Goal: Information Seeking & Learning: Learn about a topic

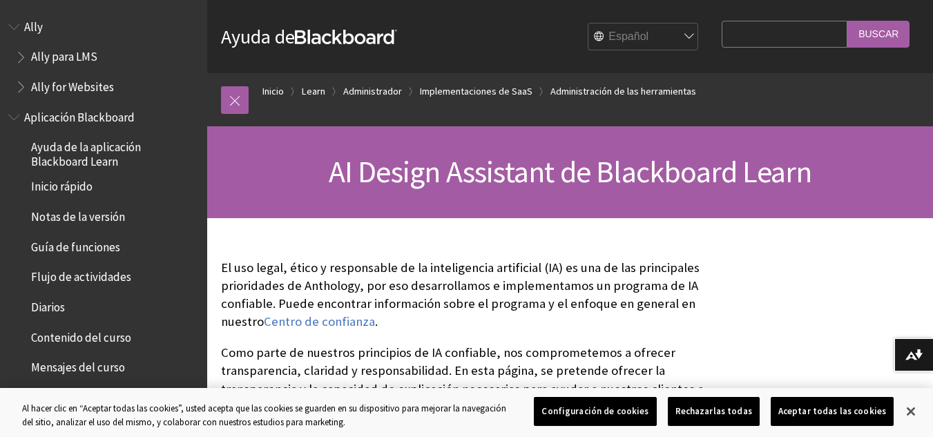
click at [748, 32] on input "Search Query" at bounding box center [785, 34] width 126 height 27
click at [102, 120] on span "Aplicación Blackboard" at bounding box center [82, 115] width 117 height 19
